Goal: Task Accomplishment & Management: Manage account settings

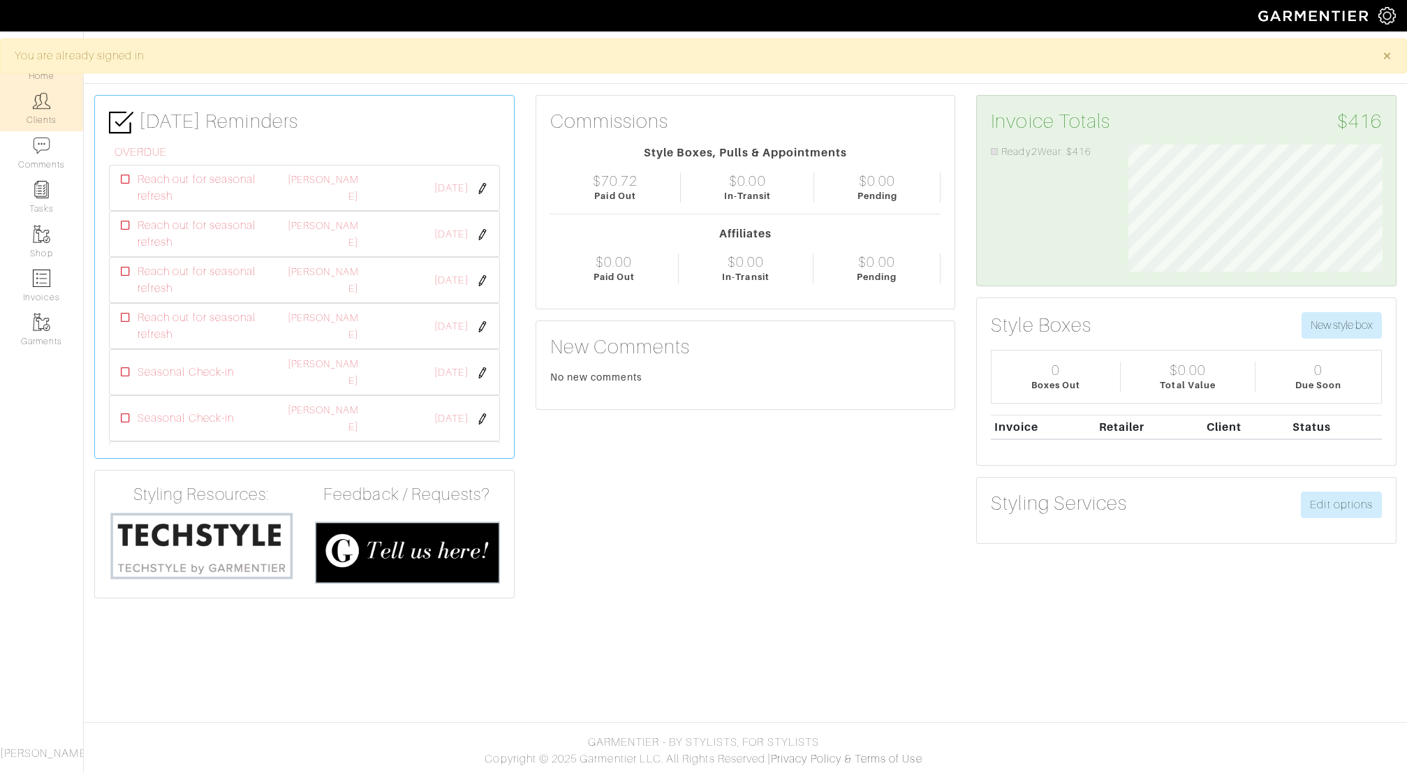
scroll to position [126, 274]
click at [50, 126] on link "Clients" at bounding box center [41, 109] width 83 height 44
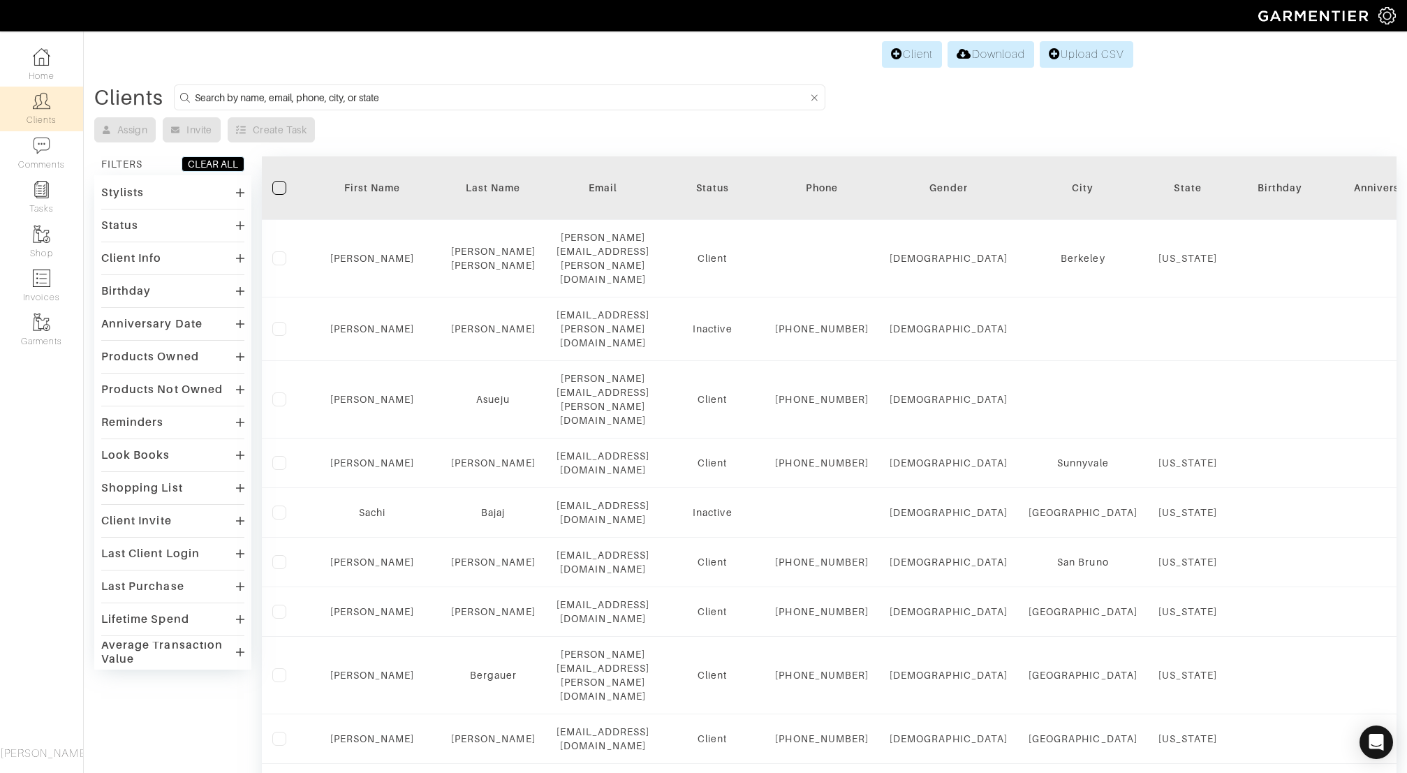
click at [360, 96] on input at bounding box center [501, 97] width 612 height 17
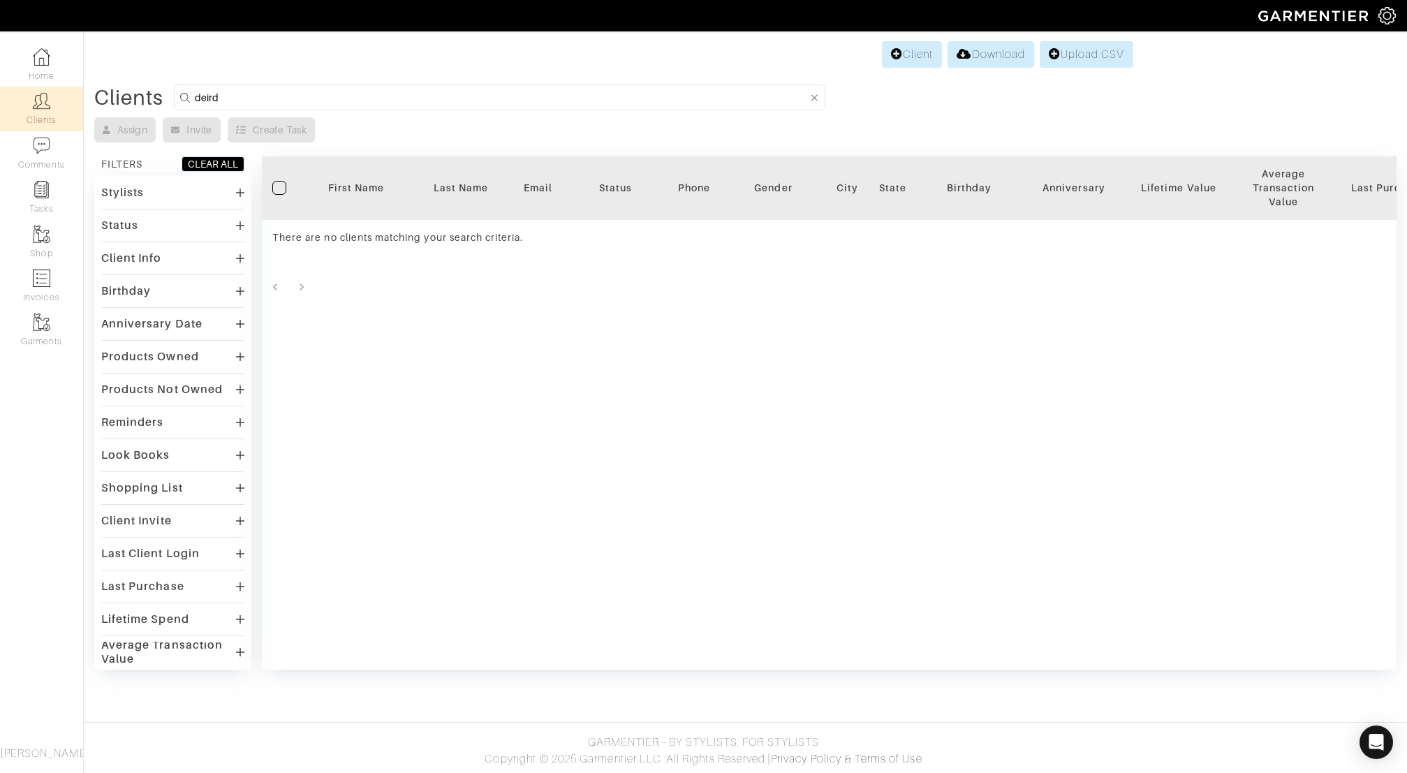
type input "deirdre"
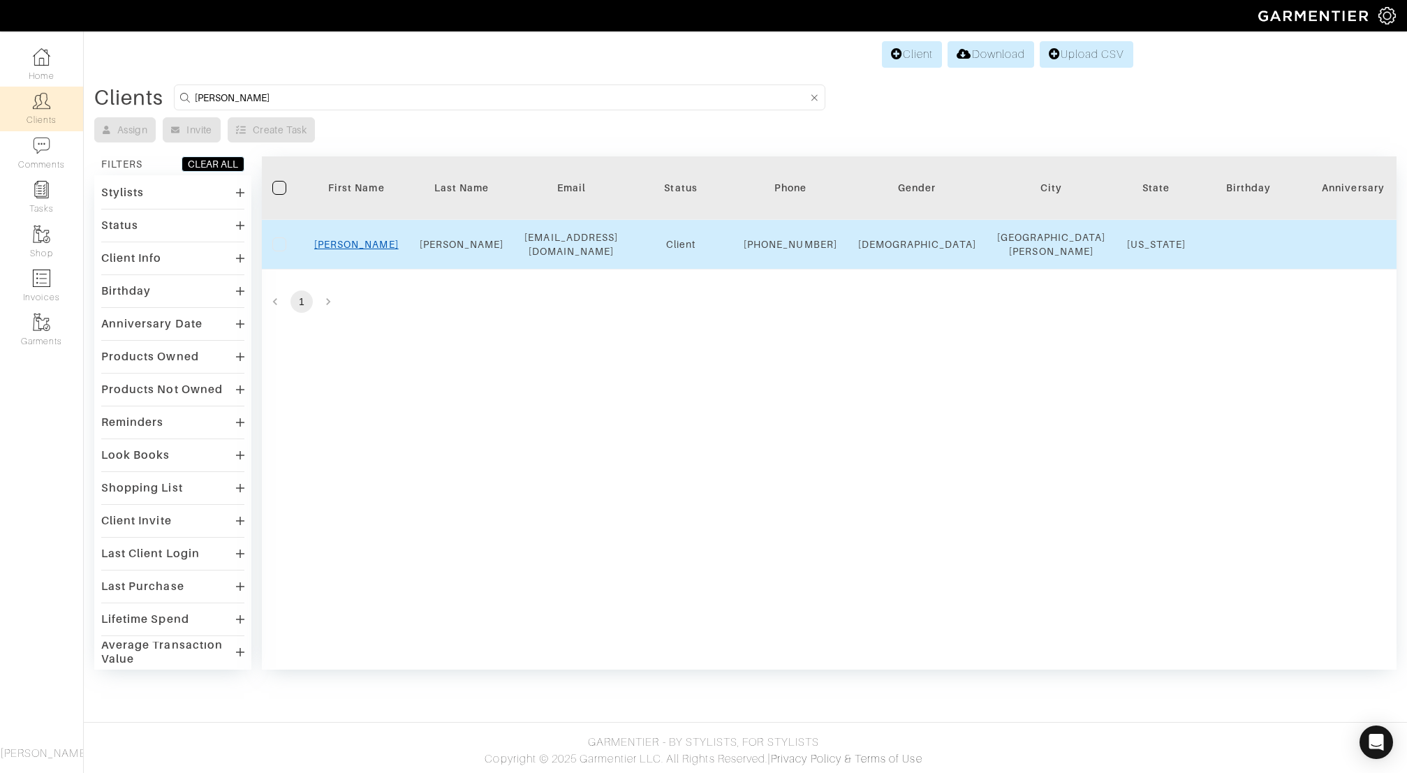
click at [361, 247] on link "Deirdre" at bounding box center [356, 244] width 85 height 11
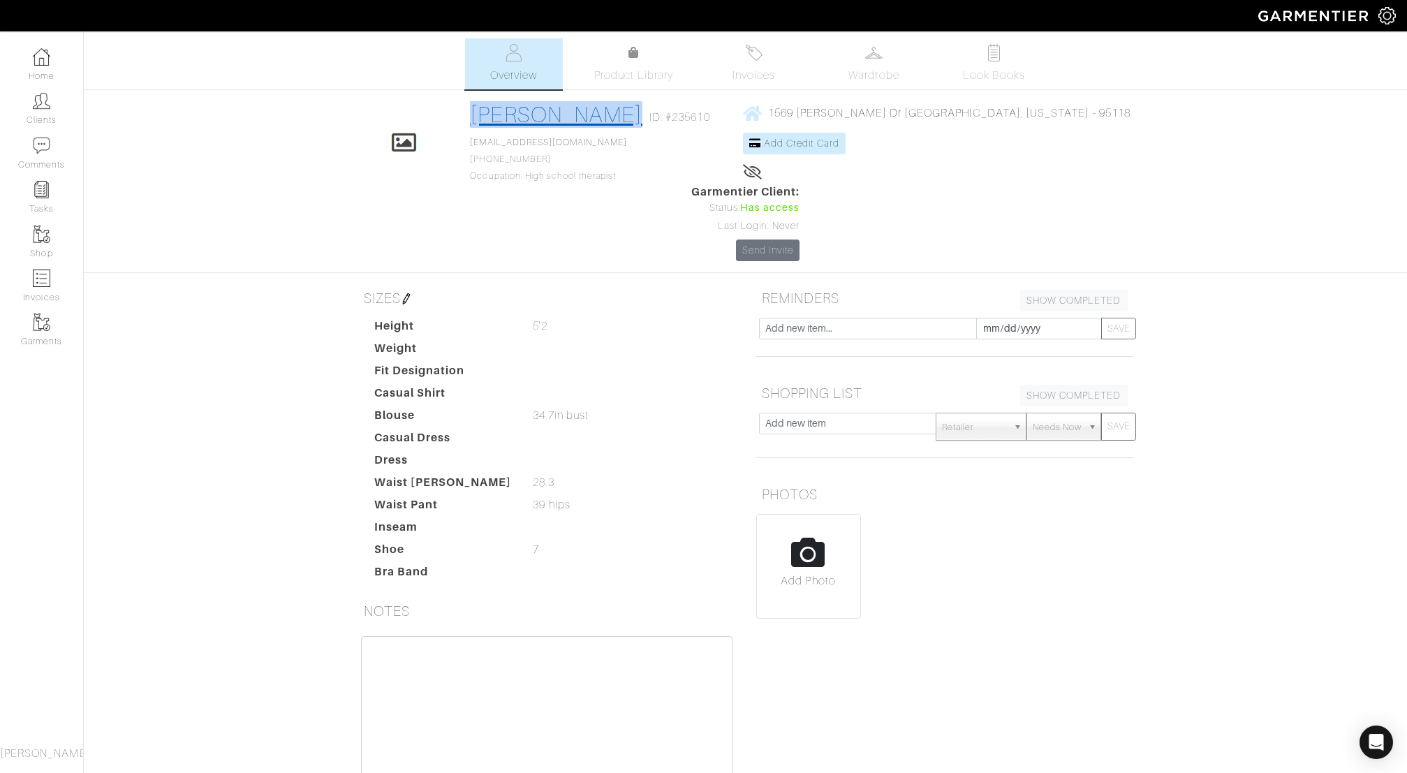
drag, startPoint x: 608, startPoint y: 115, endPoint x: 483, endPoint y: 117, distance: 125.7
click at [483, 117] on div "Deirdre Louie ID: #235610" at bounding box center [593, 117] width 247 height 32
copy link "Deirdre Louie"
drag, startPoint x: 593, startPoint y: 143, endPoint x: 466, endPoint y: 146, distance: 126.4
click at [466, 146] on div "Click To Edit Deirdre Louie ID: #235610 deirdrebrett@gmail.com 415-971-0910 Occ…" at bounding box center [746, 181] width 796 height 160
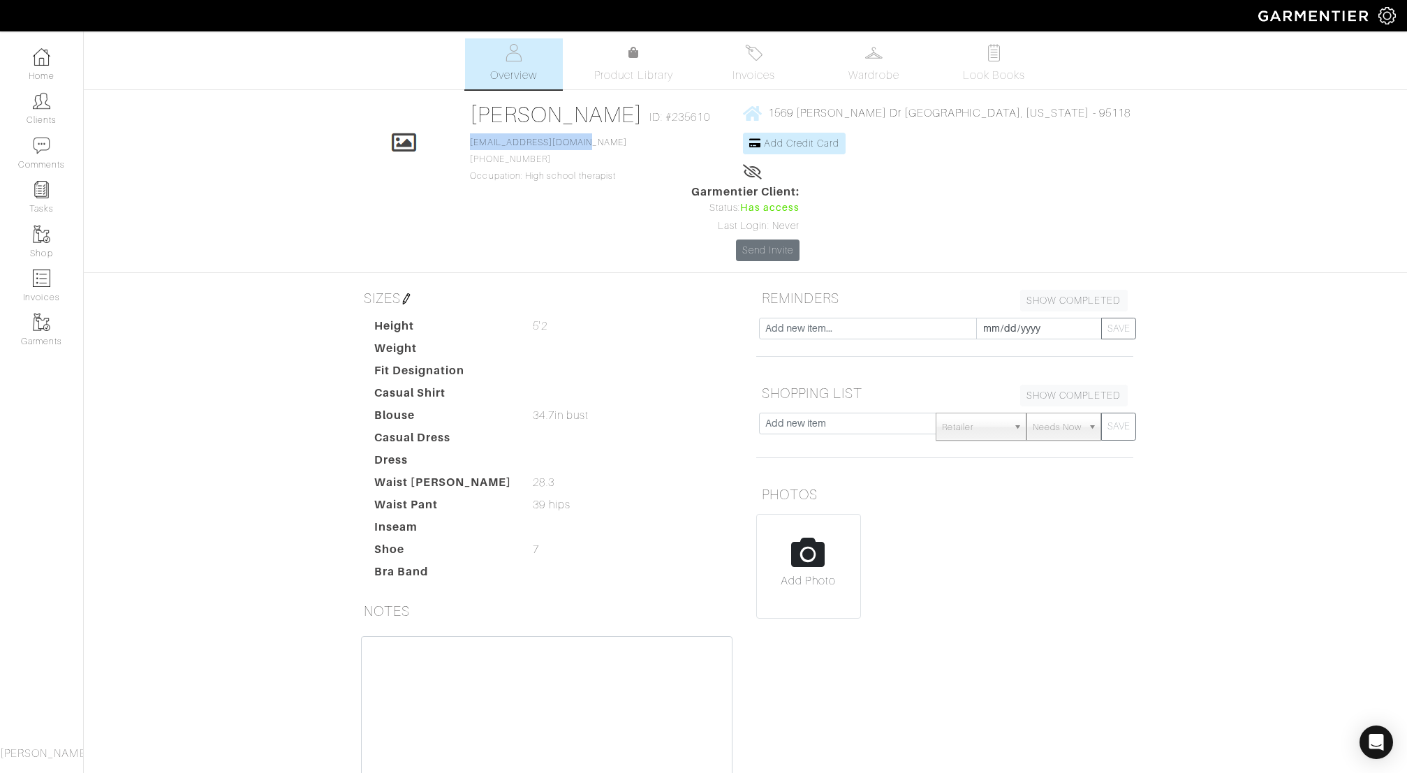
copy link "deirdrebrett@gmail.com"
drag, startPoint x: 570, startPoint y: 161, endPoint x: 466, endPoint y: 161, distance: 103.4
click at [466, 161] on div "Click To Edit Deirdre Louie ID: #235610 deirdrebrett@gmail.com 415-971-0910 Occ…" at bounding box center [746, 181] width 796 height 160
copy span "415-971-0910"
click at [890, 114] on span "1569 Chambers Dr San Jose, California - 95118" at bounding box center [949, 113] width 362 height 13
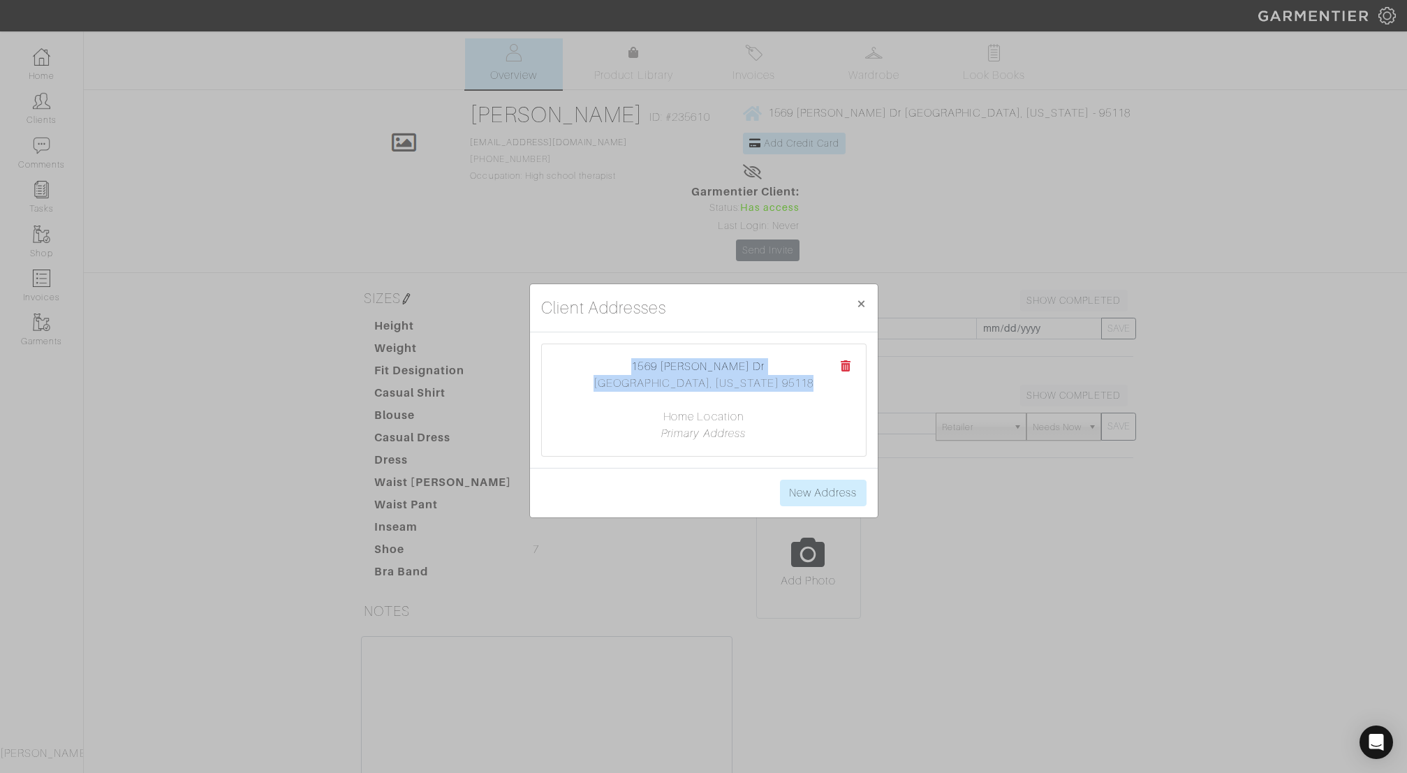
drag, startPoint x: 645, startPoint y: 361, endPoint x: 804, endPoint y: 376, distance: 160.7
click at [804, 376] on center "1569 Chambers Dr San Jose, California 95118 Home Location Primary Address" at bounding box center [704, 400] width 296 height 84
copy center "1569 Chambers Dr San Jose, California 95118"
click at [862, 300] on span "×" at bounding box center [861, 303] width 10 height 19
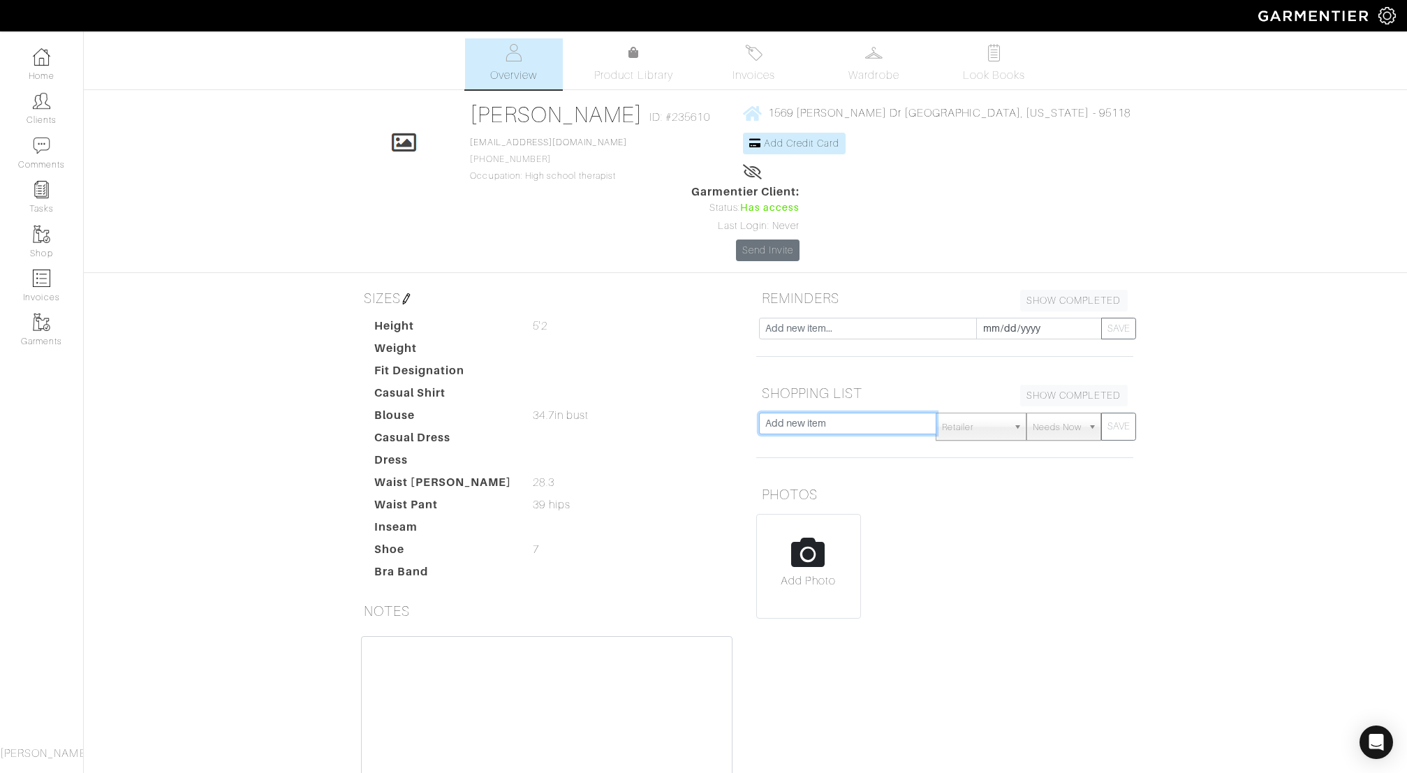
click at [822, 413] on input "text" at bounding box center [848, 424] width 178 height 22
click at [846, 318] on input "text" at bounding box center [868, 329] width 218 height 22
type input "Seasonal Check-in"
click at [1018, 318] on input "2025-08-20" at bounding box center [1039, 329] width 126 height 22
click at [1103, 97] on th "»" at bounding box center [1107, 99] width 16 height 18
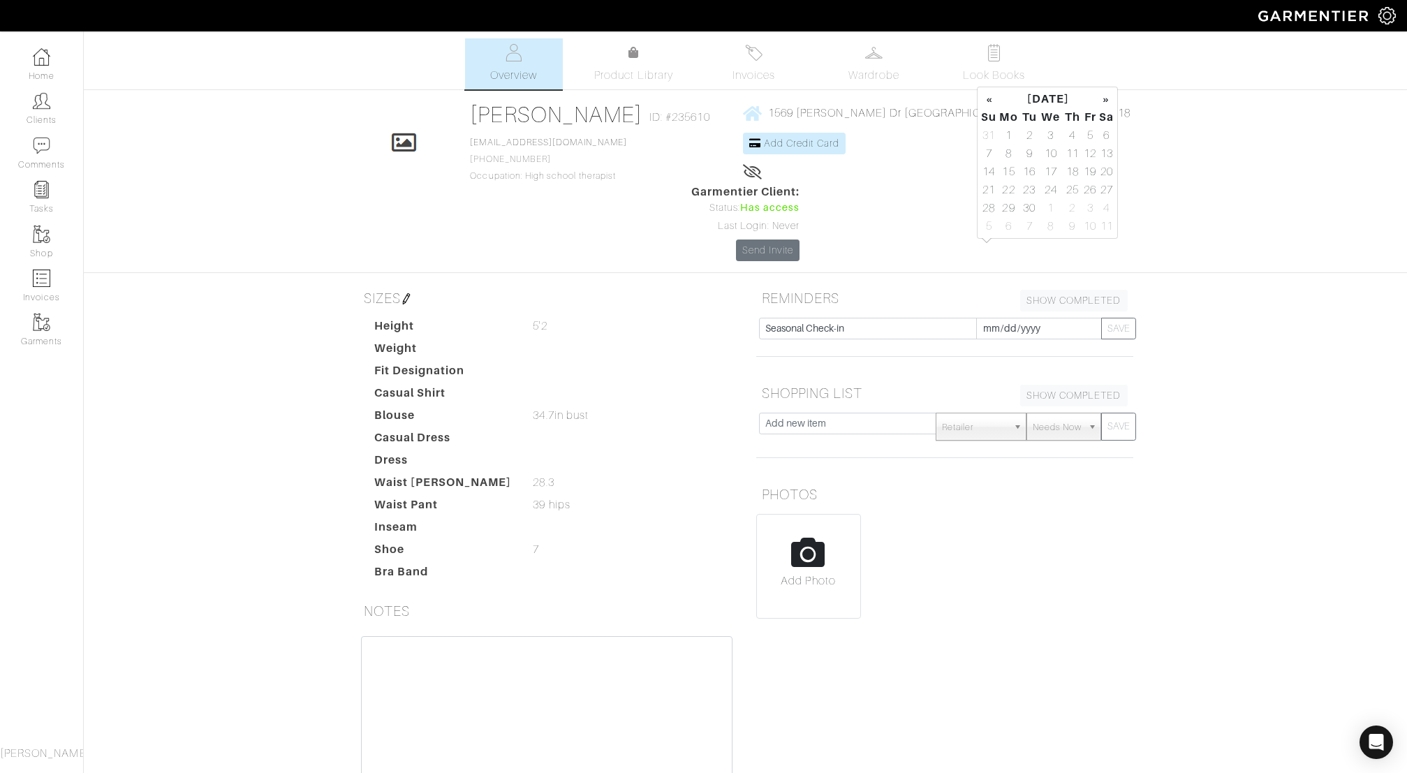
click at [1103, 97] on th "»" at bounding box center [1107, 99] width 16 height 18
click at [1069, 185] on td "20" at bounding box center [1073, 190] width 20 height 18
type input "2025-11-20"
click at [1130, 318] on button "SAVE" at bounding box center [1118, 329] width 35 height 22
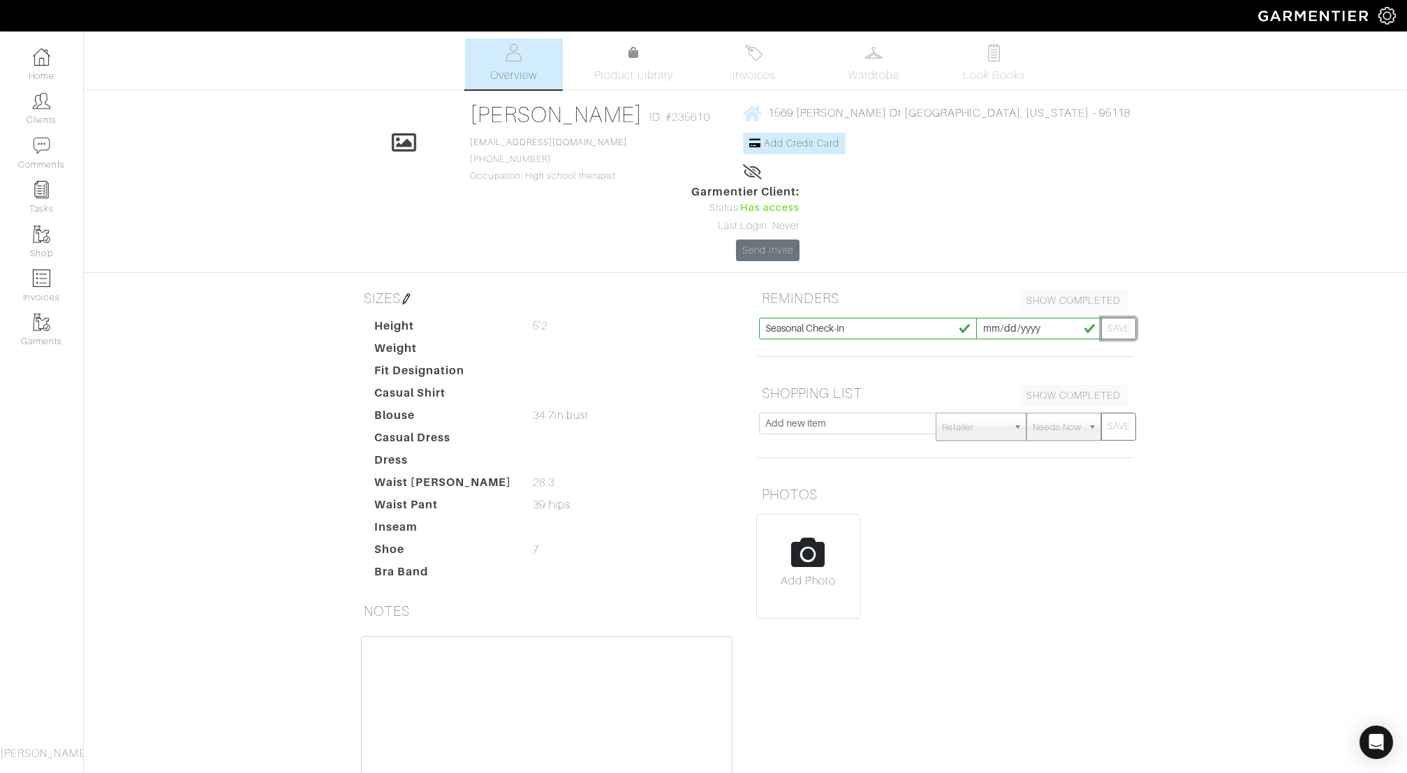
type input "2025-08-20"
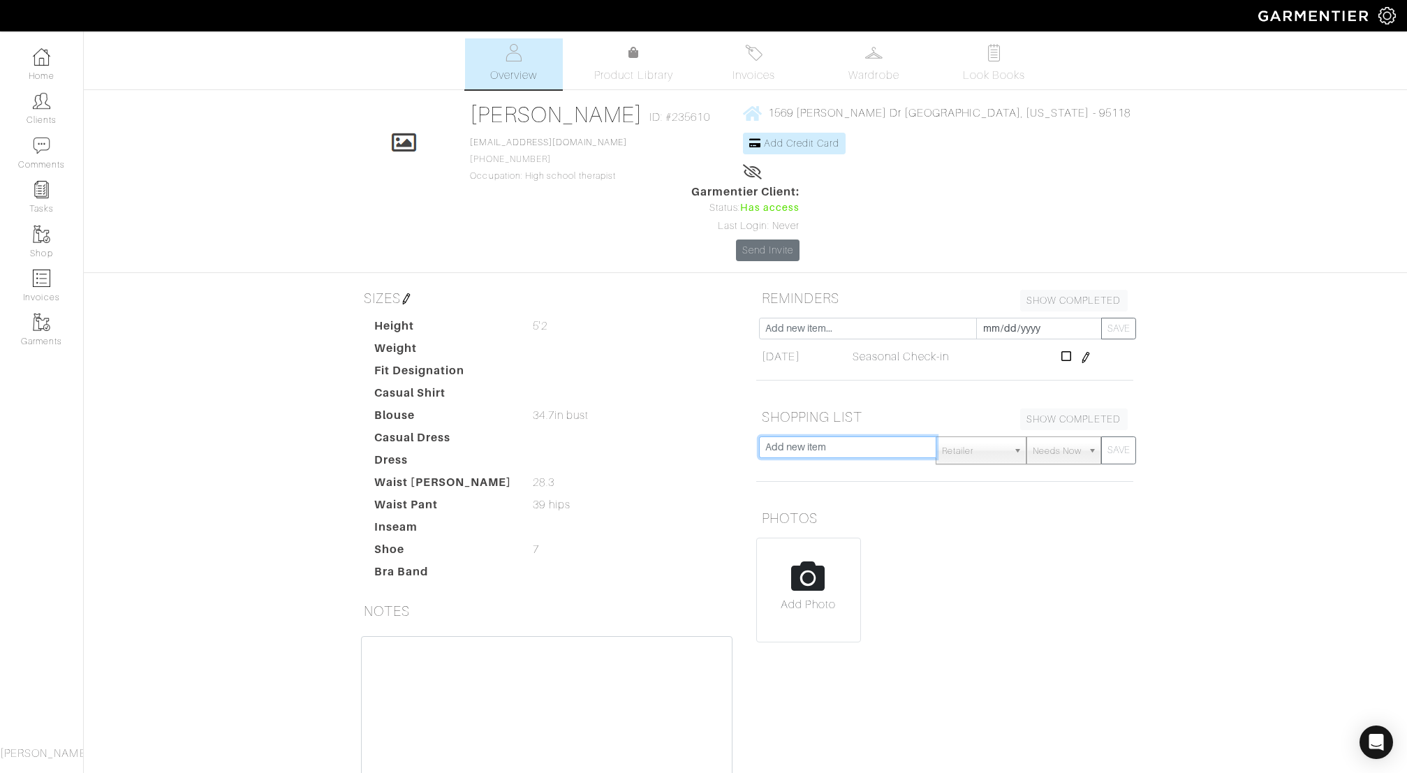
click at [835, 436] on input "text" at bounding box center [848, 447] width 178 height 22
type input "brown boots"
click at [1114, 436] on button "SAVE" at bounding box center [1118, 450] width 35 height 28
click at [837, 436] on input "text" at bounding box center [848, 447] width 178 height 22
type input "Updated sweaters"
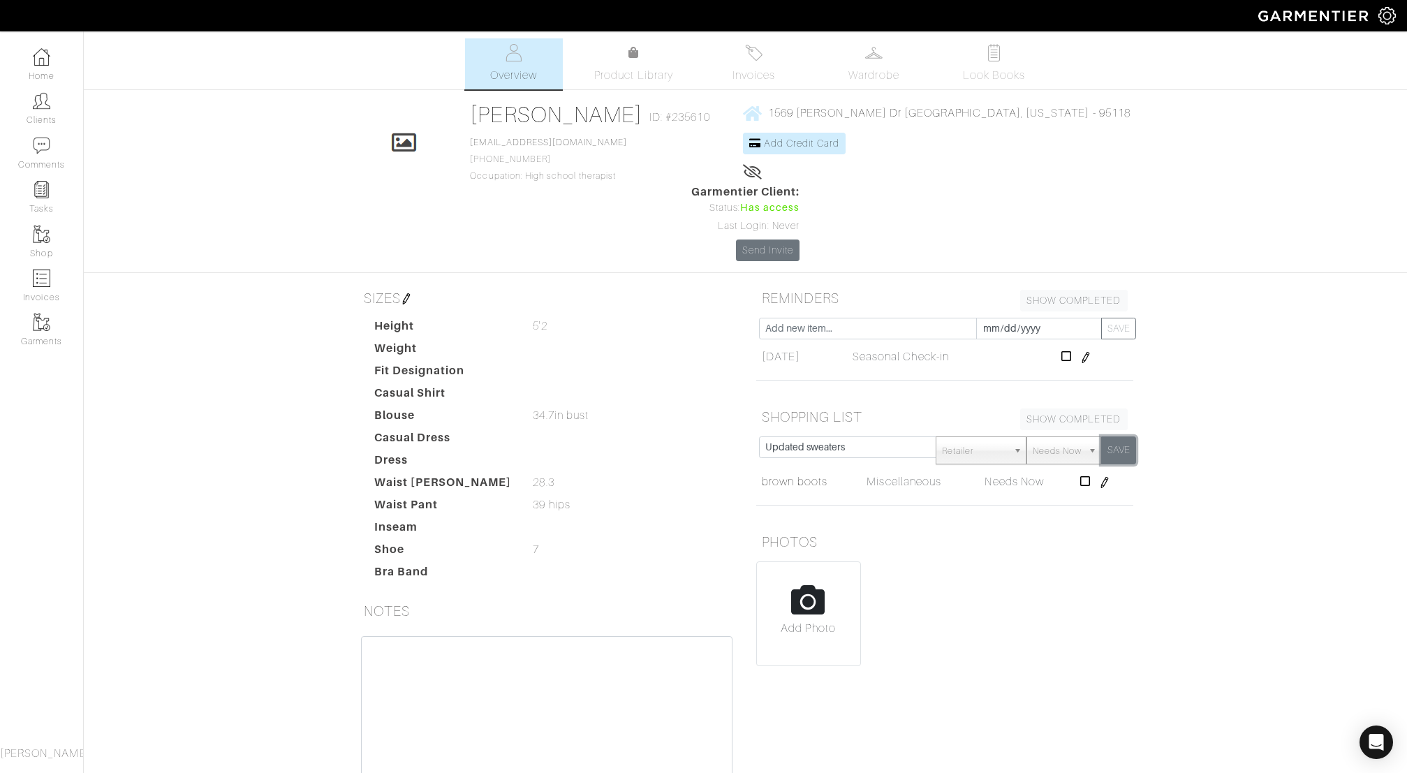
click at [1129, 436] on button "SAVE" at bounding box center [1118, 450] width 35 height 28
click at [1101, 436] on button "SAVE" at bounding box center [1118, 450] width 35 height 28
click at [865, 436] on input "text" at bounding box center [848, 447] width 178 height 22
type input "Fitted tees"
click at [1119, 436] on button "SAVE" at bounding box center [1118, 450] width 35 height 28
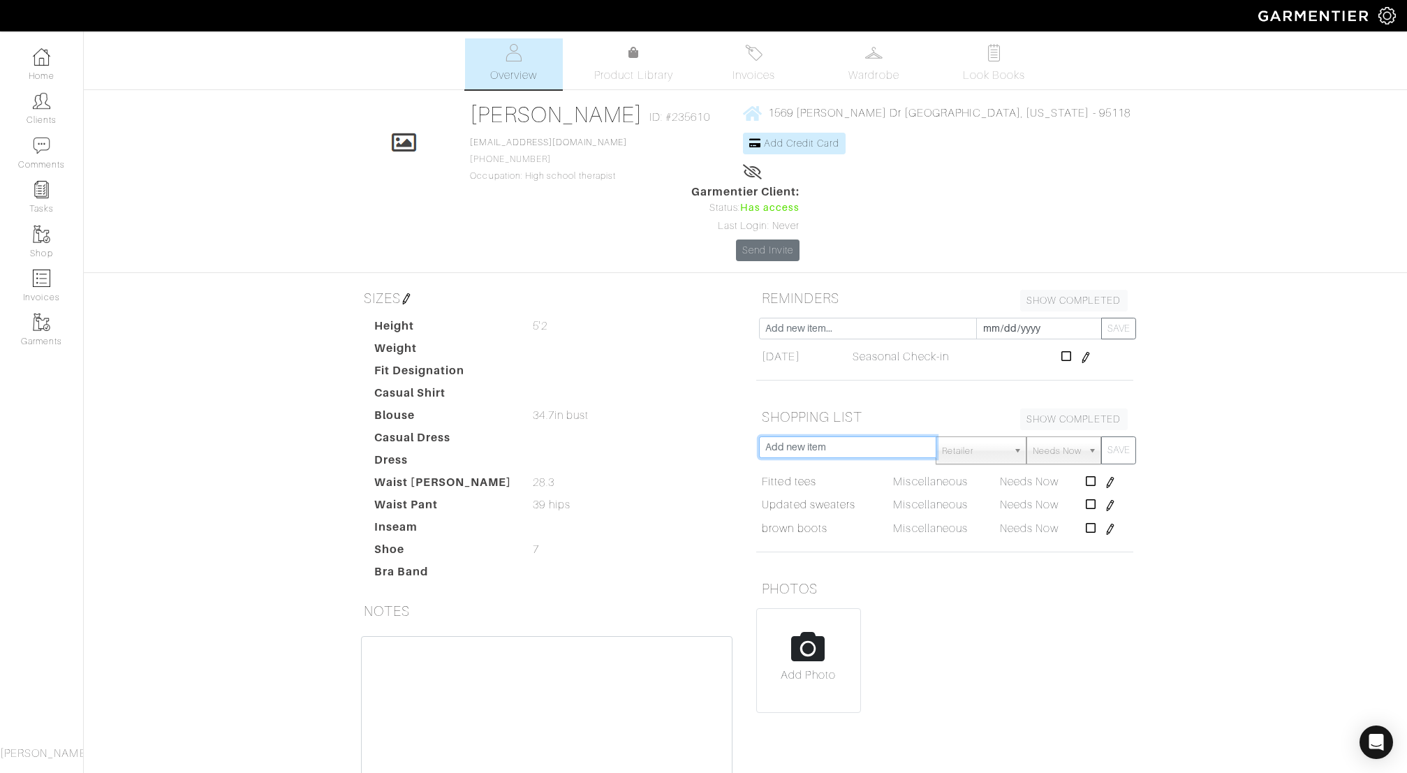
click at [851, 436] on input "text" at bounding box center [848, 447] width 178 height 22
type input "White turtleneck"
click at [1122, 436] on button "SAVE" at bounding box center [1118, 450] width 35 height 28
click at [825, 436] on input "text" at bounding box center [848, 447] width 178 height 22
type input "Brown loafers/shoes"
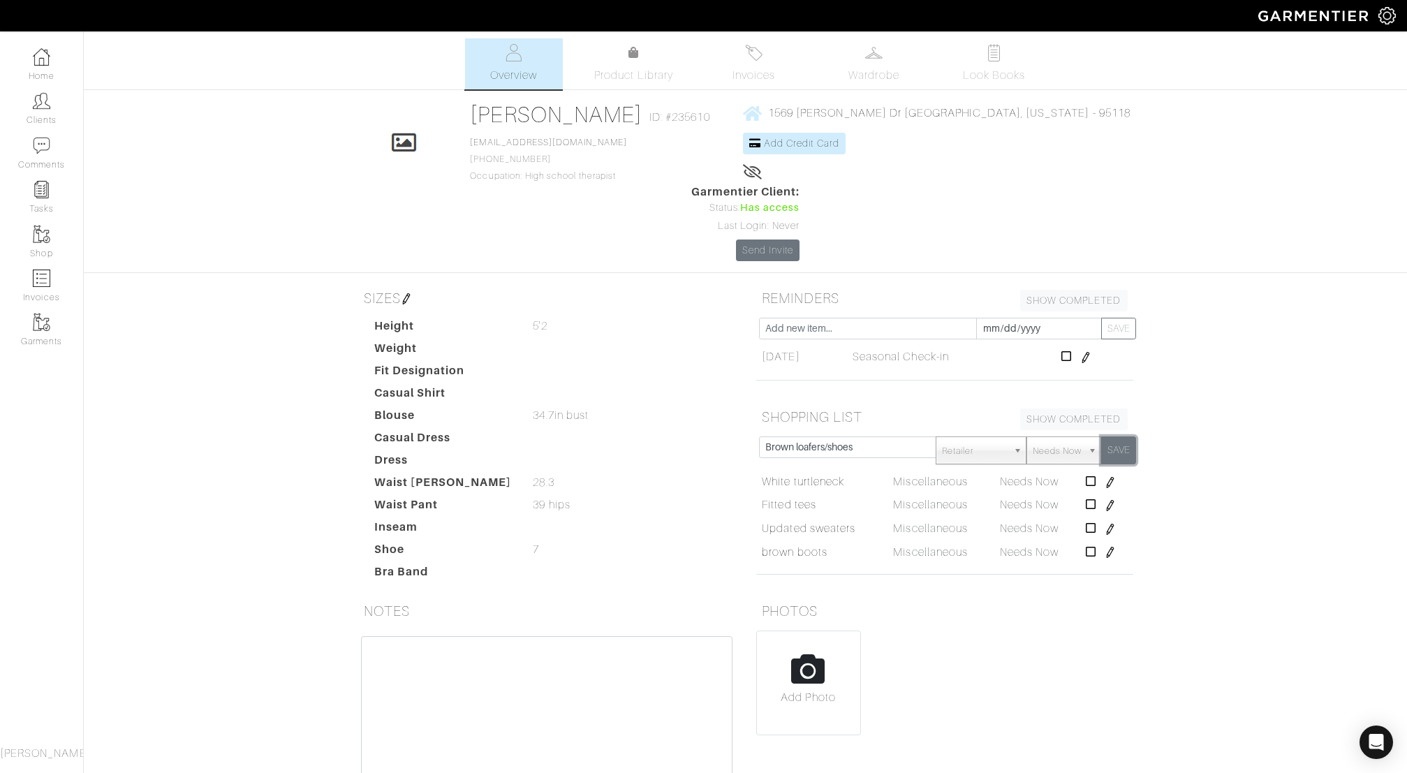
click at [1111, 436] on button "SAVE" at bounding box center [1118, 450] width 35 height 28
click at [826, 436] on input "text" at bounding box center [848, 447] width 178 height 22
type input "Great jacket"
click at [1122, 436] on button "SAVE" at bounding box center [1118, 450] width 35 height 28
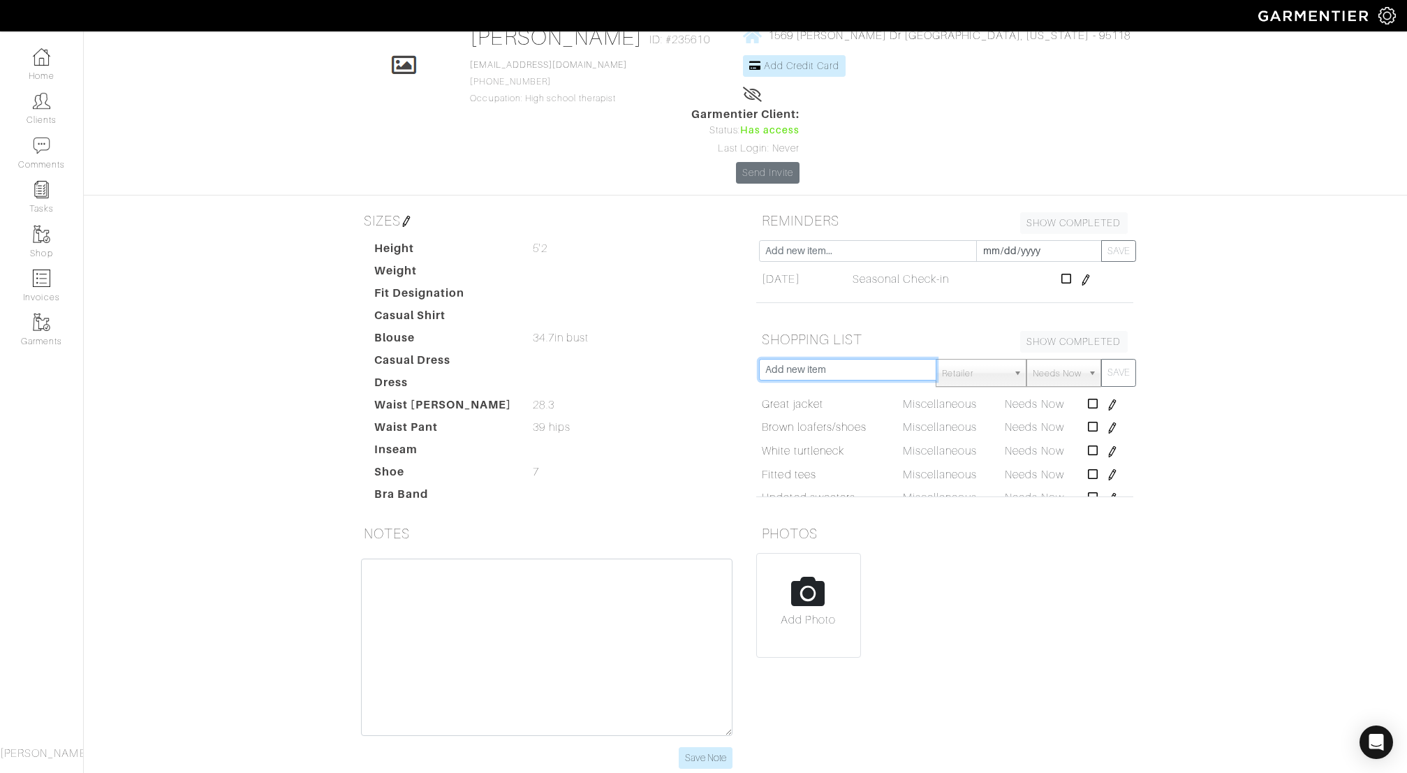
click at [817, 359] on input "text" at bounding box center [848, 370] width 178 height 22
type input "Turtleneck"
click at [1129, 359] on button "SAVE" at bounding box center [1118, 373] width 35 height 28
click at [44, 293] on link "Invoices" at bounding box center [41, 286] width 83 height 44
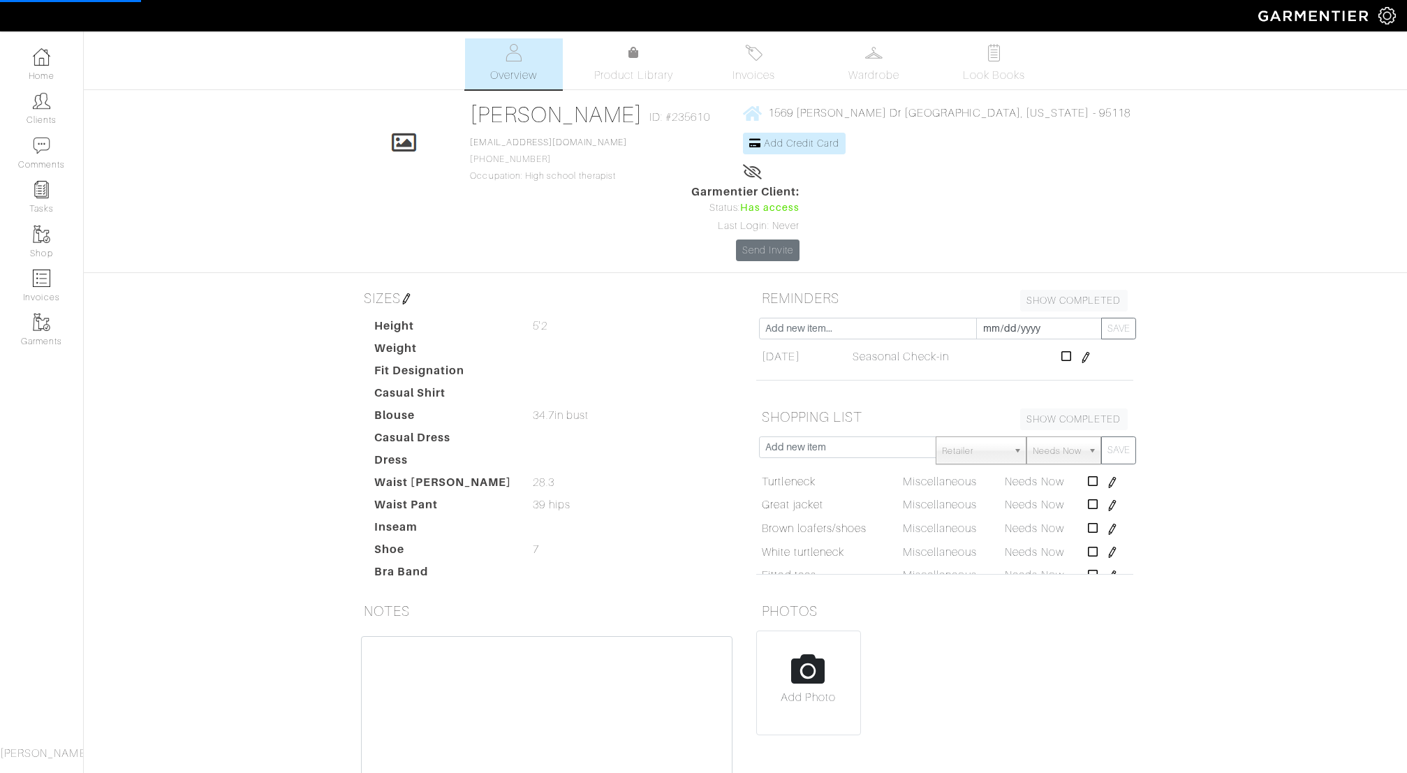
select select
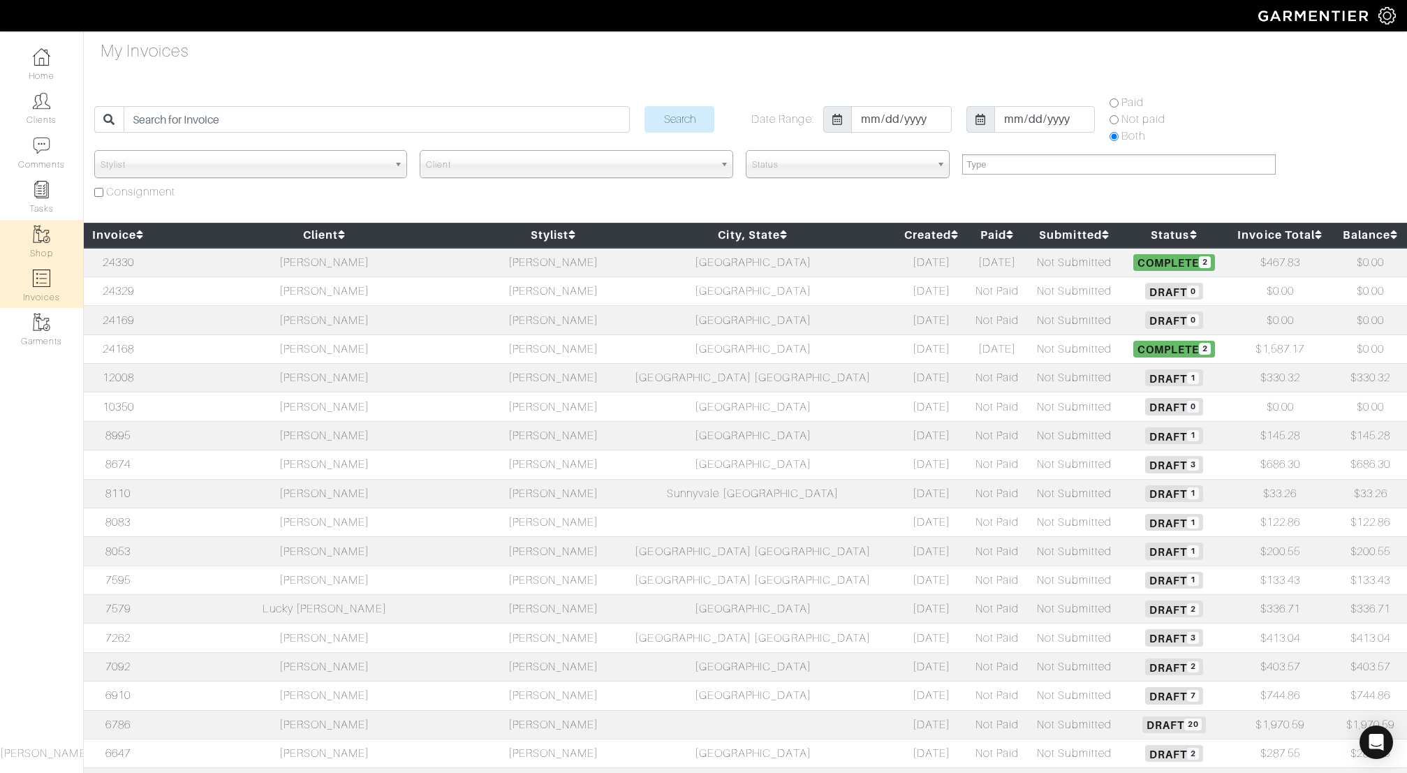
click at [29, 223] on link "Shop" at bounding box center [41, 242] width 83 height 44
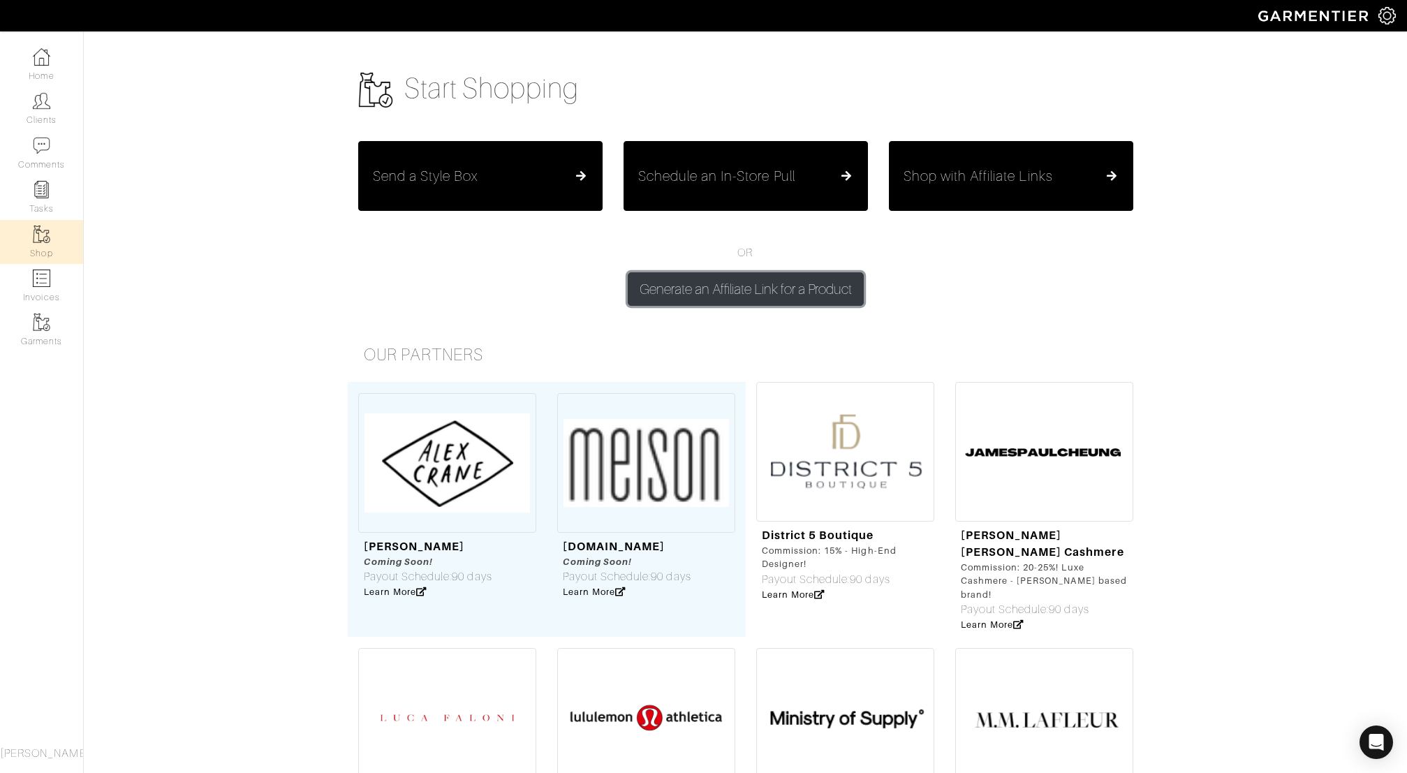
click at [737, 291] on button "Generate an Affiliate Link for a Product" at bounding box center [746, 289] width 236 height 34
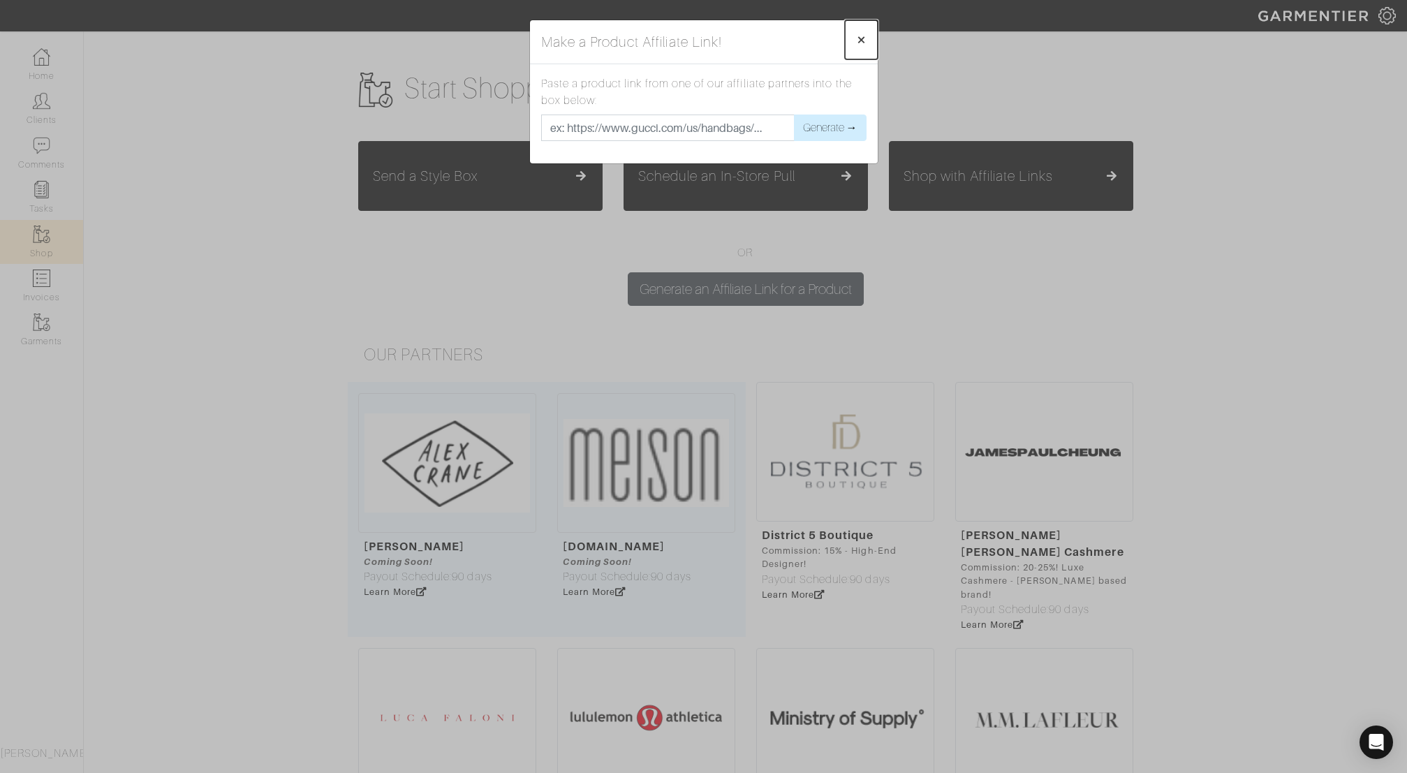
click at [862, 40] on span "×" at bounding box center [861, 39] width 10 height 19
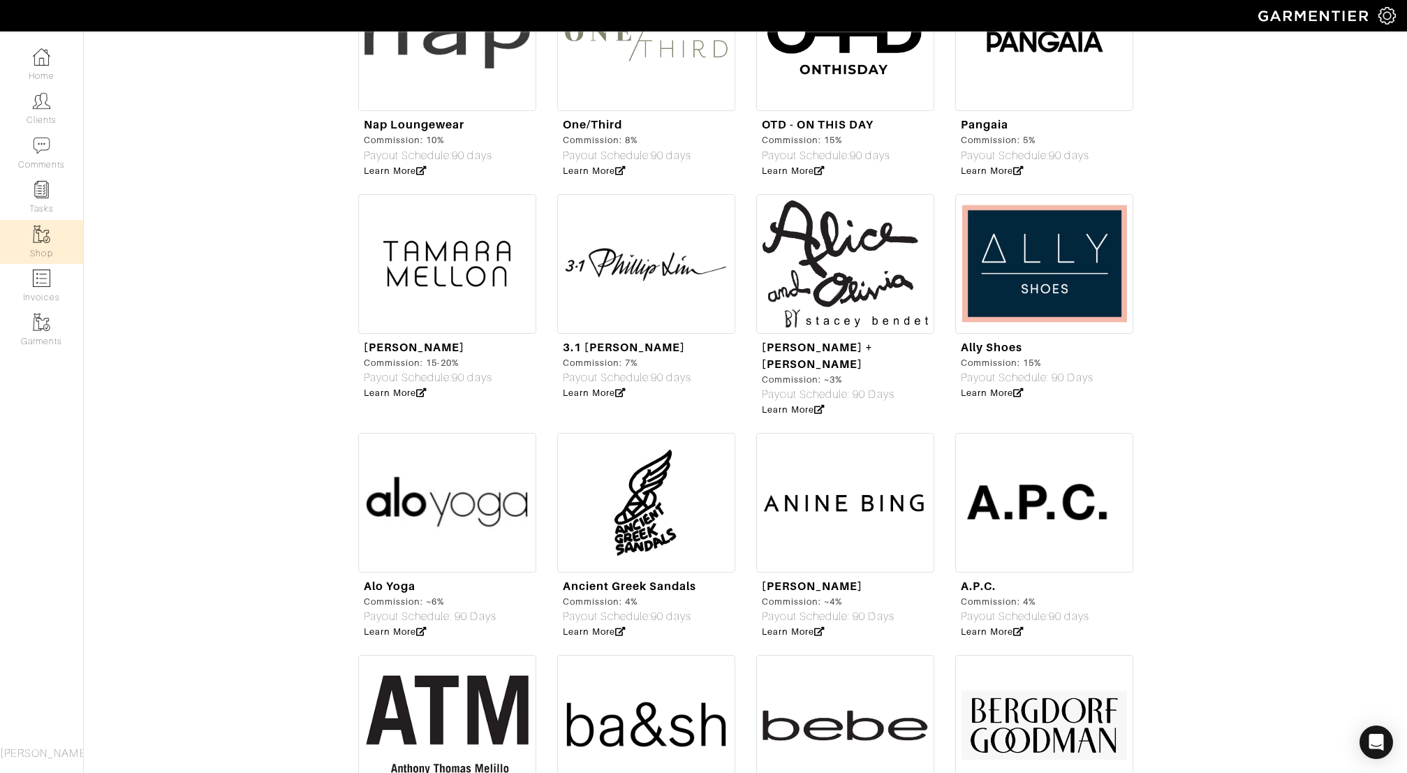
scroll to position [816, 0]
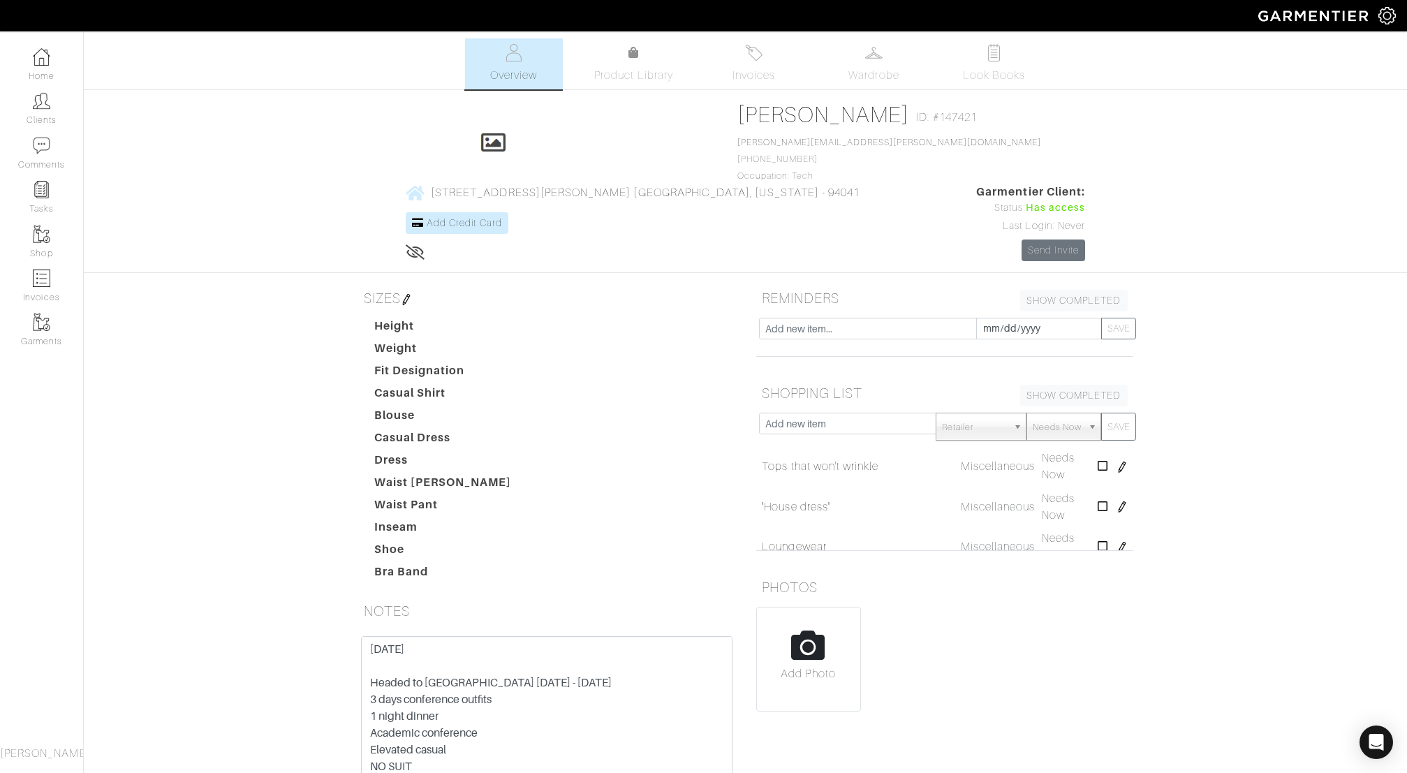
scroll to position [120, 0]
